Goal: Task Accomplishment & Management: Manage account settings

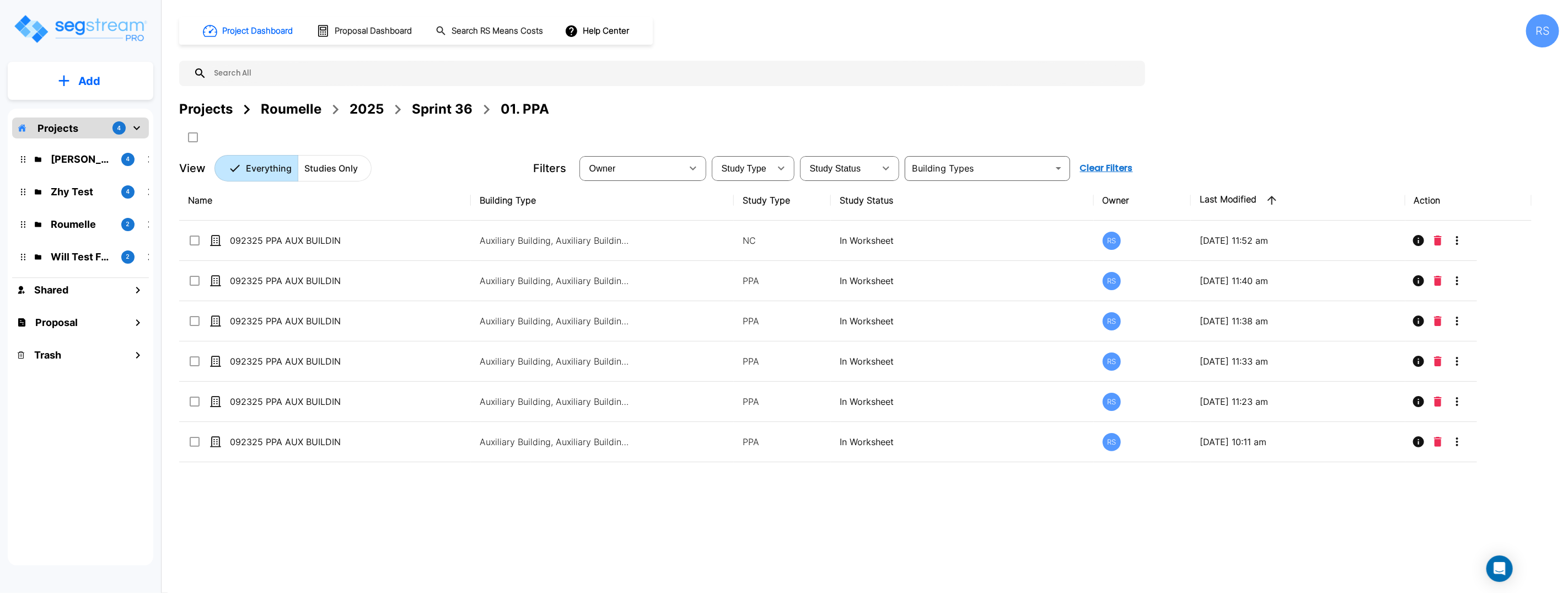
click at [880, 496] on div "Name Building Type Study Type Study Status Owner Last Modified Action 092325 PP…" at bounding box center [855, 364] width 1353 height 368
